Goal: Task Accomplishment & Management: Use online tool/utility

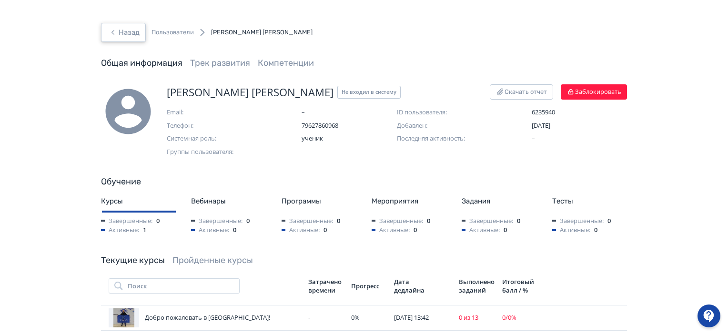
click at [135, 23] on button "Назад" at bounding box center [123, 32] width 45 height 19
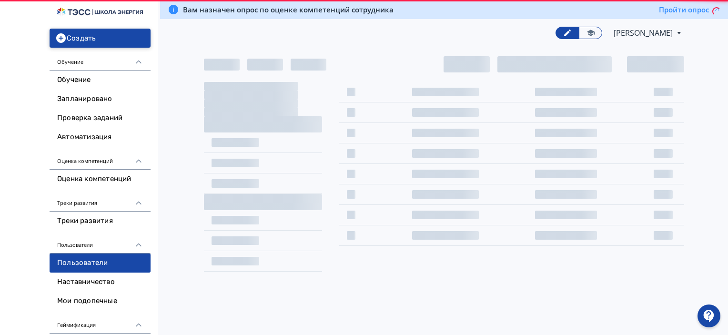
click at [119, 33] on button "Создать" at bounding box center [100, 38] width 101 height 19
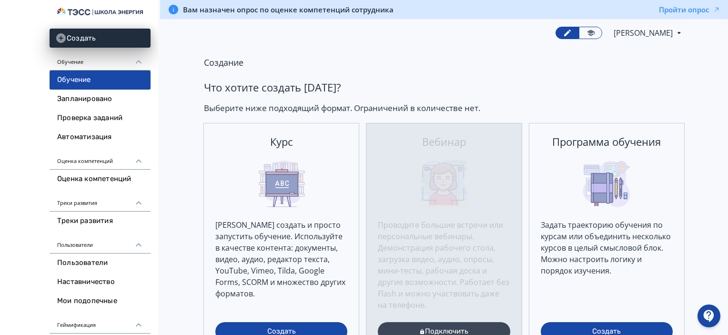
click at [110, 76] on link "Обучение" at bounding box center [100, 79] width 101 height 19
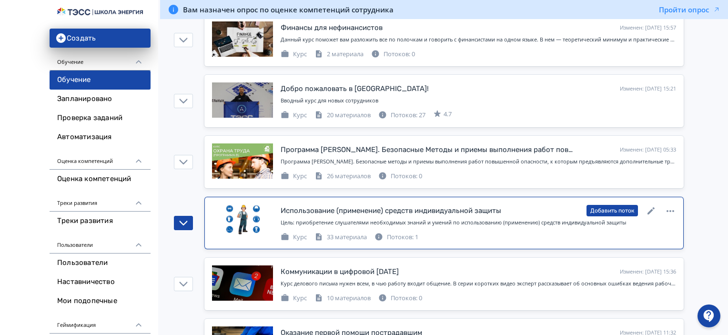
scroll to position [333, 0]
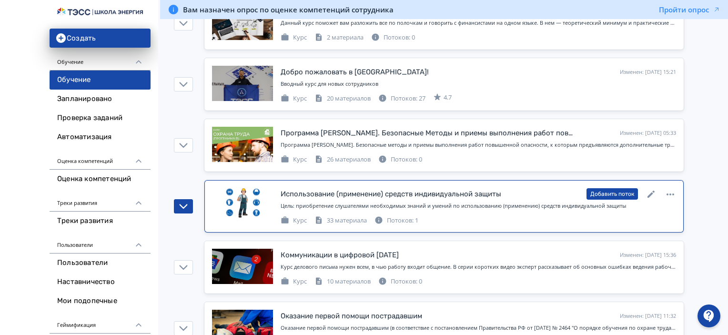
click at [415, 218] on div "Потоков: 1" at bounding box center [396, 221] width 44 height 10
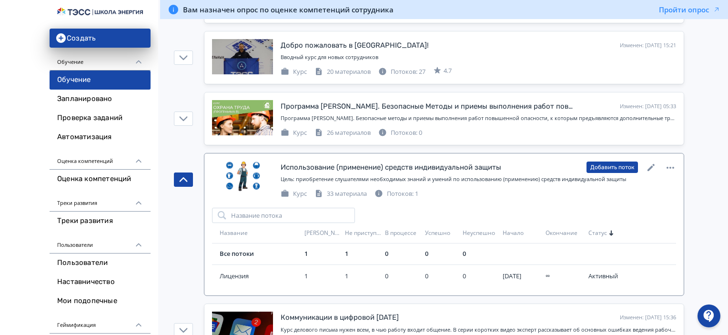
scroll to position [381, 0]
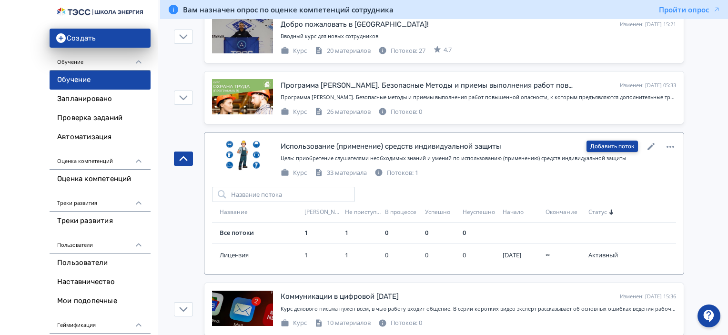
click at [614, 145] on button "Добавить поток" at bounding box center [611, 146] width 51 height 11
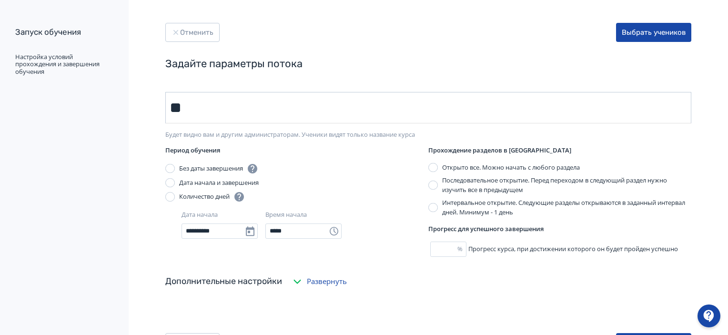
type input "*"
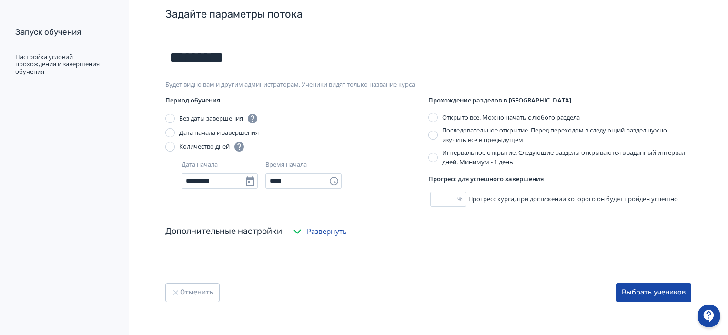
scroll to position [50, 0]
type input "*********"
click at [631, 287] on button "Выбрать учеников" at bounding box center [653, 291] width 75 height 19
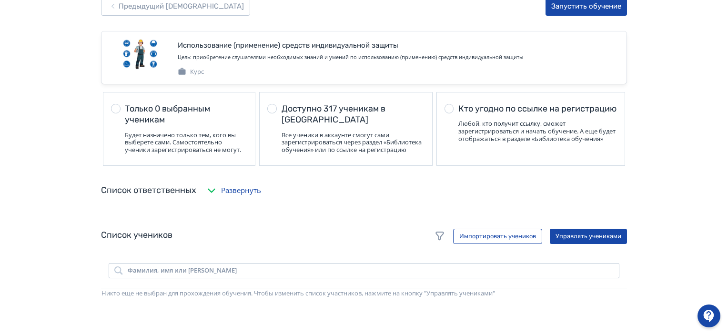
scroll to position [48, 0]
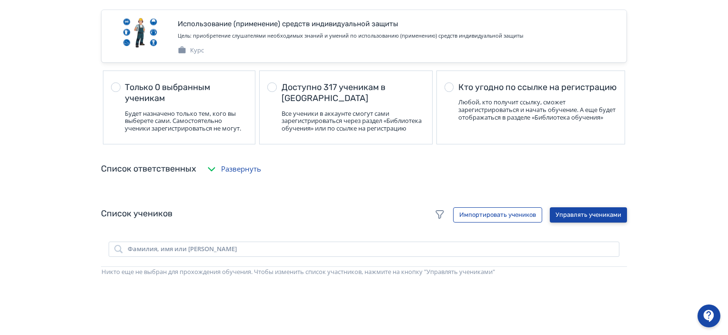
click at [594, 222] on button "Управлять учениками" at bounding box center [588, 214] width 77 height 15
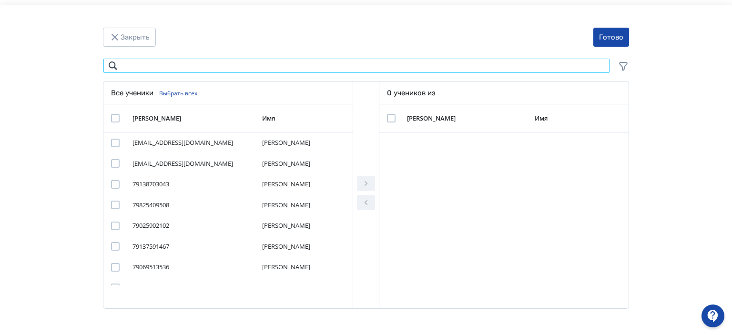
click at [260, 67] on input "Modal" at bounding box center [356, 65] width 507 height 15
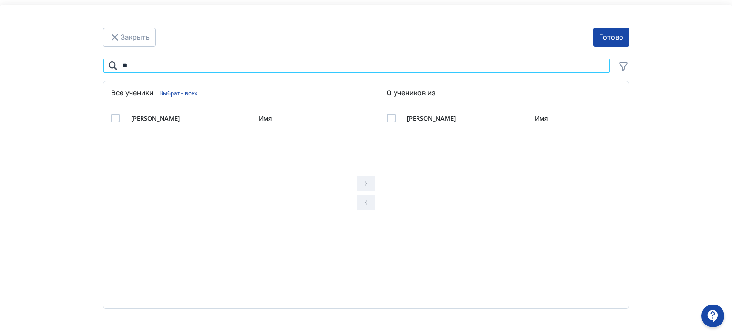
type input "*"
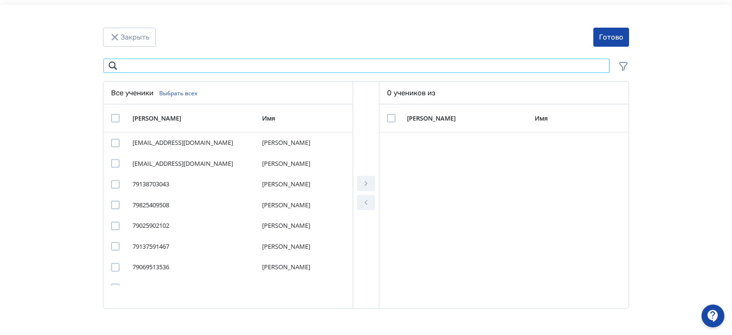
type input "*"
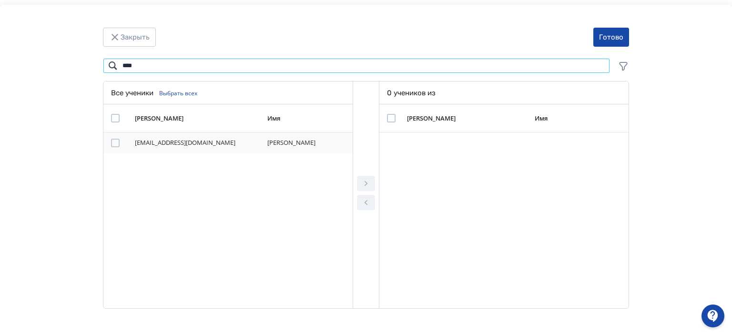
type input "****"
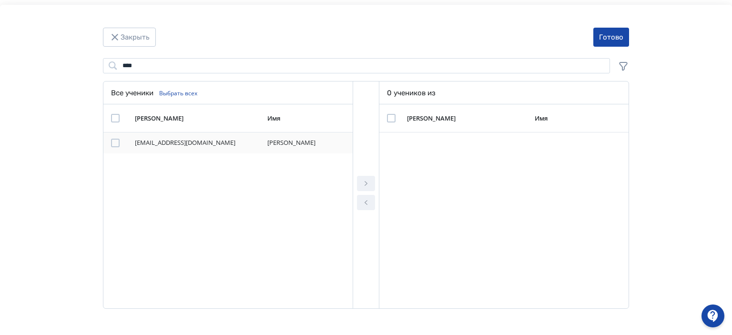
click at [112, 141] on div "Modal" at bounding box center [115, 143] width 9 height 9
click at [366, 183] on icon "Modal" at bounding box center [365, 183] width 11 height 11
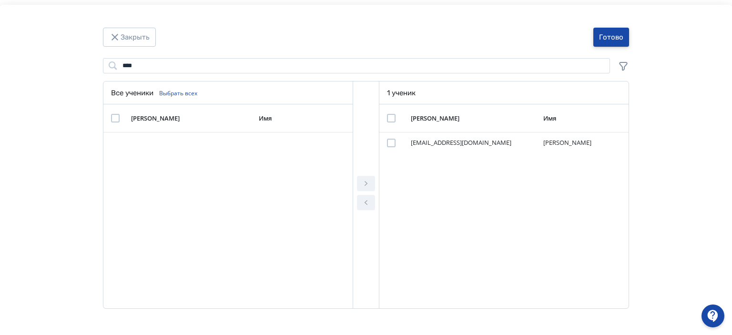
click at [602, 38] on button "Готово" at bounding box center [611, 37] width 36 height 19
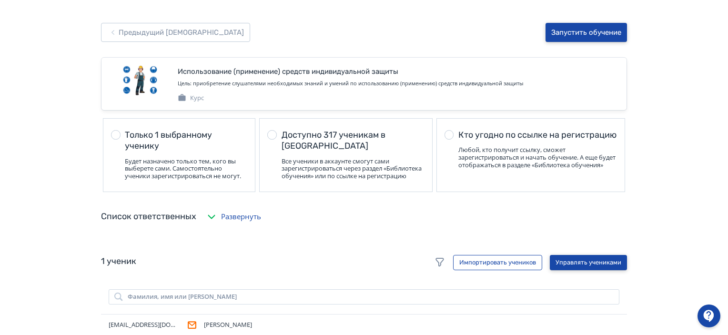
scroll to position [0, 0]
click at [582, 24] on button "Запустить обучение" at bounding box center [585, 32] width 81 height 19
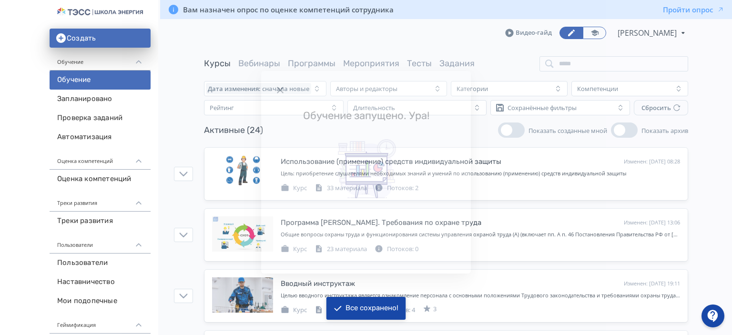
click at [275, 85] on icon "Modal" at bounding box center [279, 89] width 11 height 11
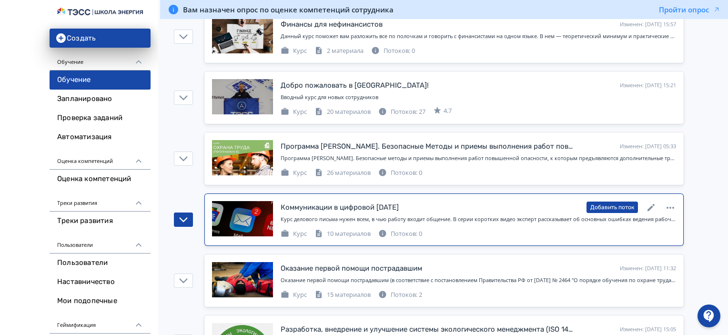
scroll to position [476, 0]
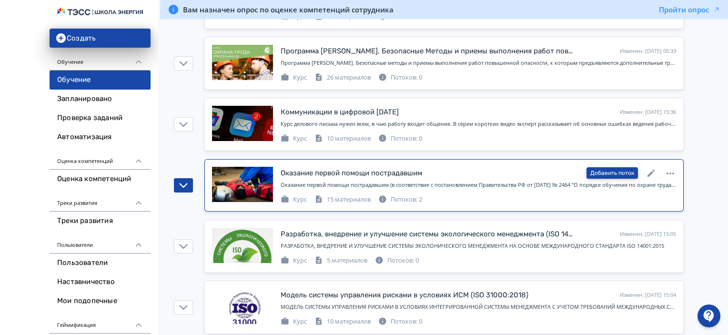
click at [597, 170] on button "Добавить поток" at bounding box center [611, 172] width 51 height 11
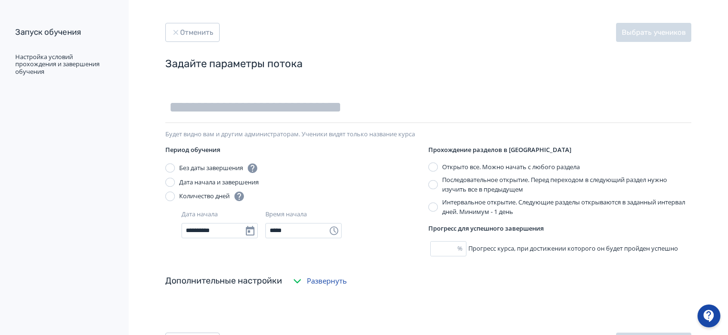
type input "*"
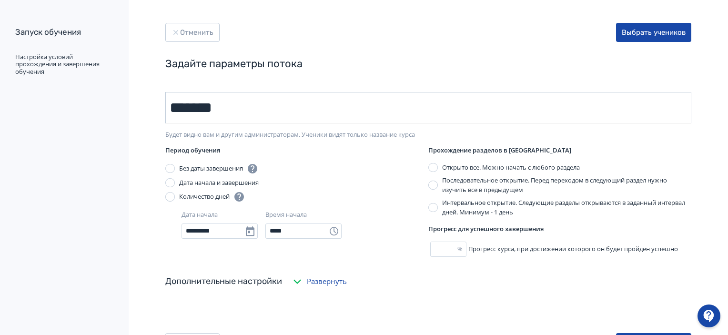
type input "*********"
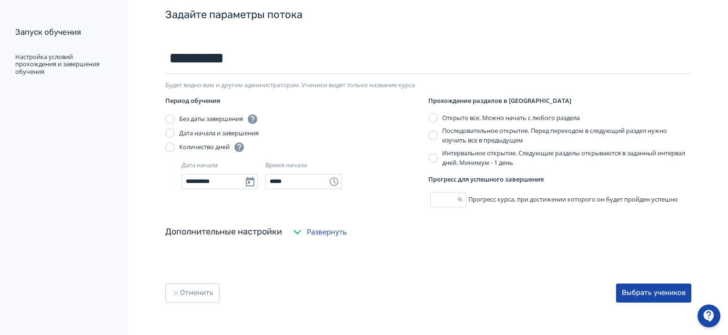
scroll to position [50, 0]
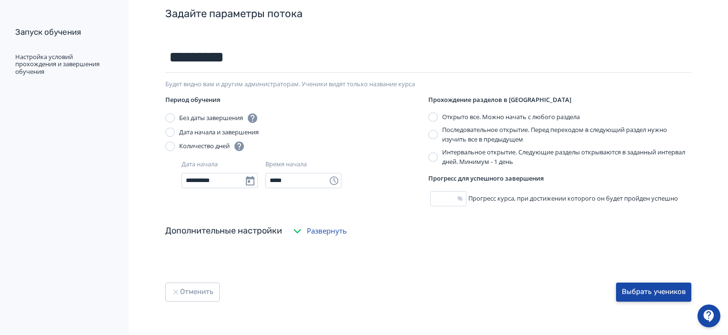
click at [668, 295] on button "Выбрать учеников" at bounding box center [653, 291] width 75 height 19
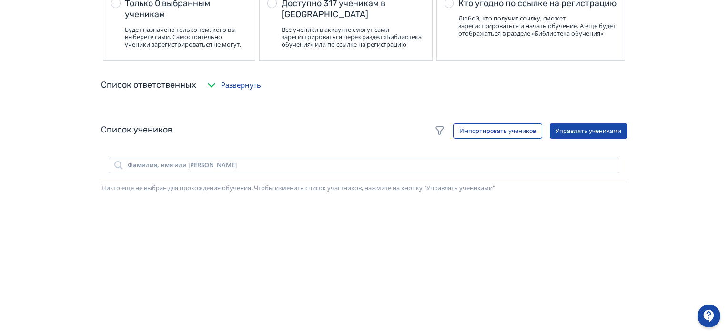
scroll to position [143, 0]
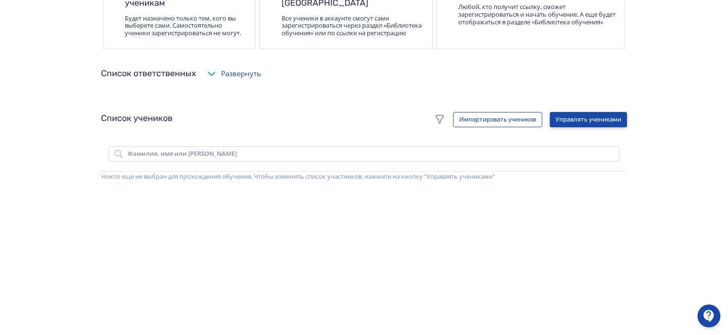
click at [604, 121] on button "Управлять учениками" at bounding box center [588, 119] width 77 height 15
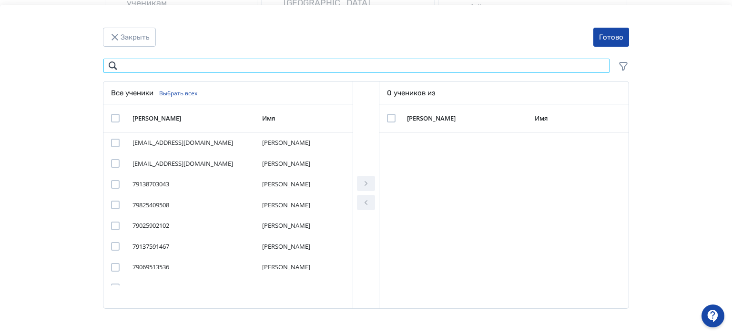
click at [281, 64] on input "Modal" at bounding box center [356, 65] width 507 height 15
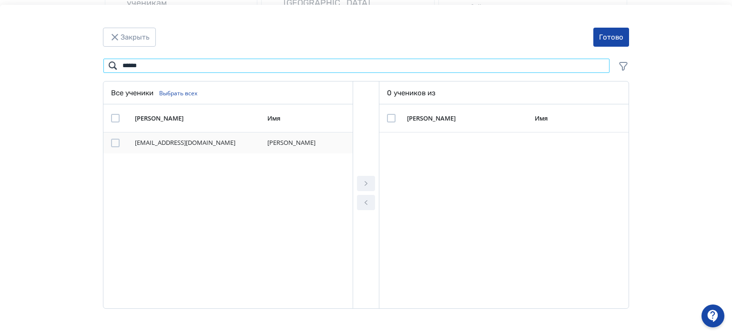
type input "******"
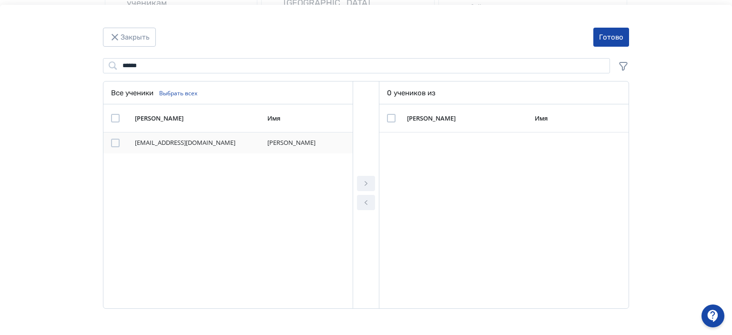
click at [115, 141] on div "Modal" at bounding box center [115, 143] width 9 height 9
click at [363, 179] on icon "Modal" at bounding box center [365, 183] width 11 height 11
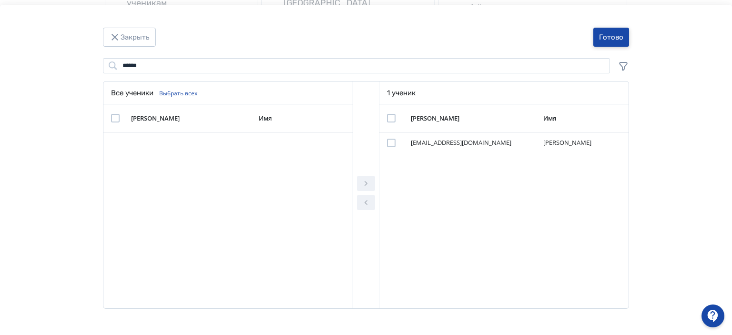
click at [600, 35] on button "Готово" at bounding box center [611, 37] width 36 height 19
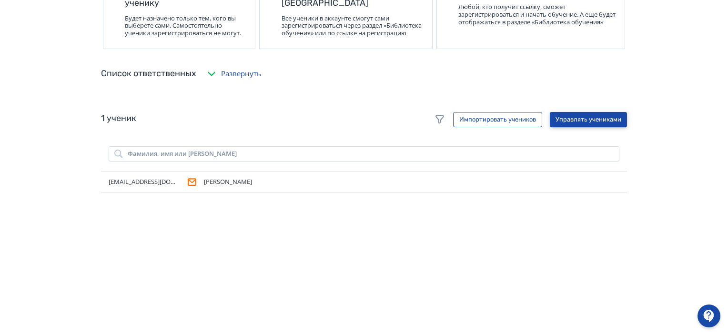
click at [581, 121] on button "Управлять учениками" at bounding box center [588, 119] width 77 height 15
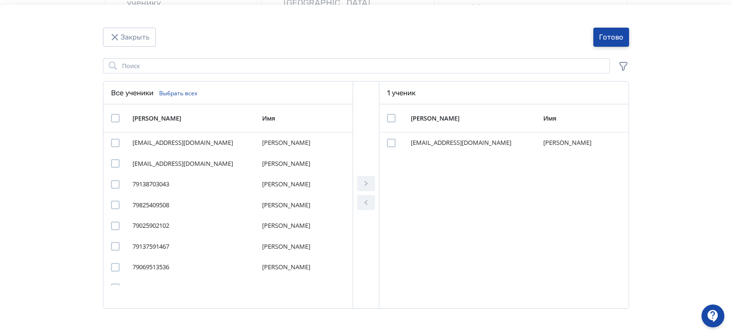
click at [611, 36] on button "Готово" at bounding box center [611, 37] width 36 height 19
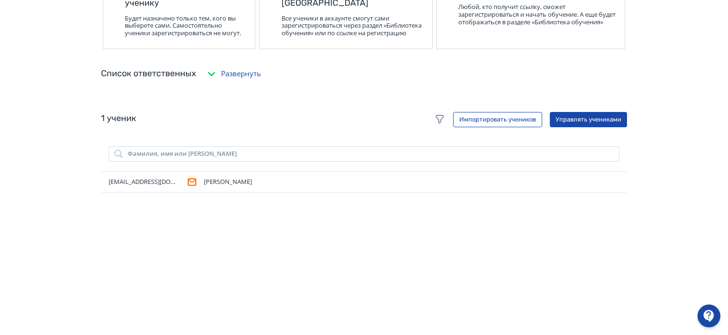
click at [3, 173] on div "Предыдущий шаг Запустить обучение Оказание первой помощи пострадавшим Оказание …" at bounding box center [364, 225] width 728 height 737
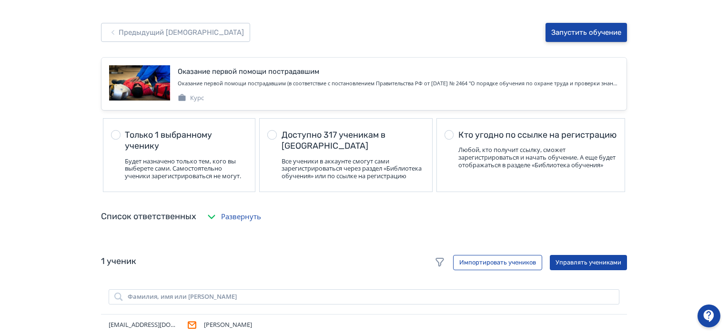
click at [585, 30] on button "Запустить обучение" at bounding box center [585, 32] width 81 height 19
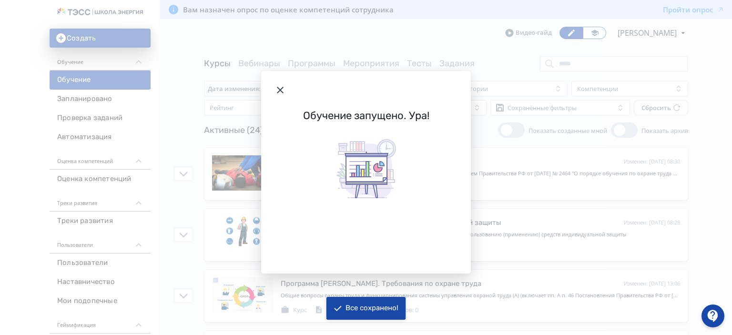
click at [281, 89] on icon "Modal" at bounding box center [280, 90] width 7 height 7
